Goal: Information Seeking & Learning: Learn about a topic

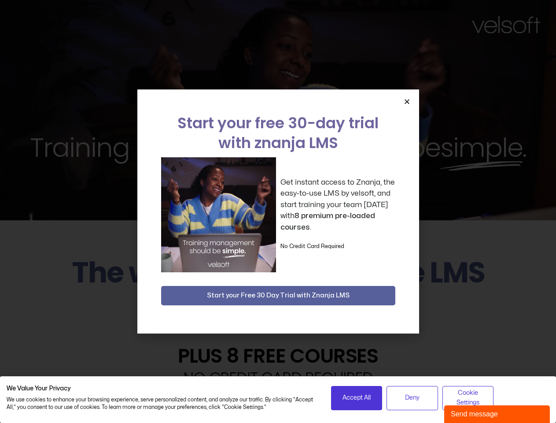
click at [278, 211] on div "Get instant access to Znanja, the easy-to-use LMS by velsoft, and start trainin…" at bounding box center [278, 214] width 234 height 115
click at [407, 101] on icon "Close" at bounding box center [407, 101] width 7 height 7
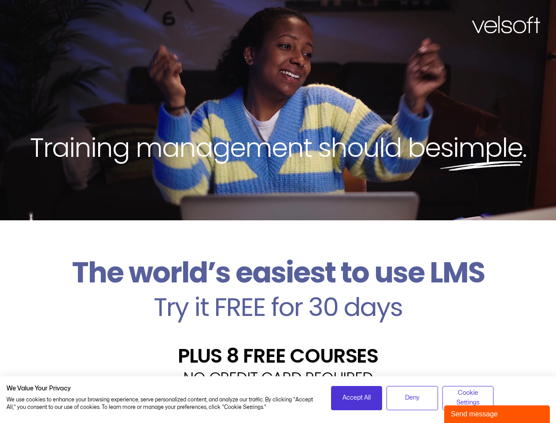
click at [278, 295] on h2 "Try it FREE for 30 days" at bounding box center [278, 307] width 543 height 26
click at [357, 397] on span "Accept All" at bounding box center [356, 398] width 28 height 10
click at [412, 397] on div "Velsoft’s Znanja LMS is built for small and medium-sized businesses that want t…" at bounding box center [278, 422] width 543 height 64
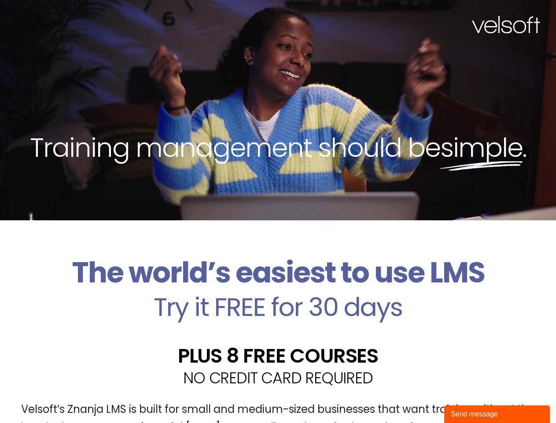
click at [468, 397] on div "Velsoft’s Znanja LMS is built for small and medium-sized businesses that want t…" at bounding box center [278, 422] width 543 height 64
click at [497, 414] on div "Send message" at bounding box center [497, 413] width 92 height 11
